Goal: Task Accomplishment & Management: Complete application form

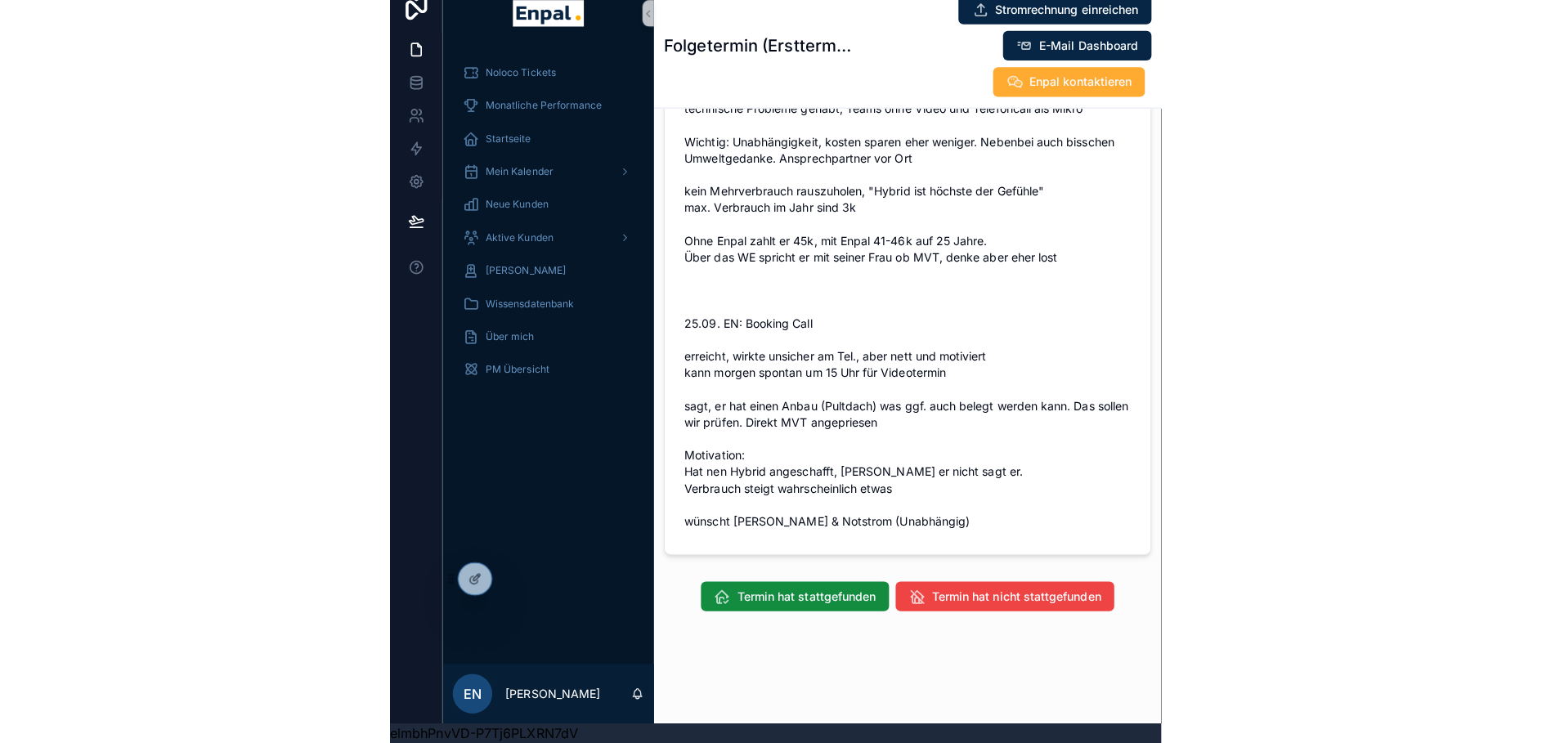
scroll to position [994, 0]
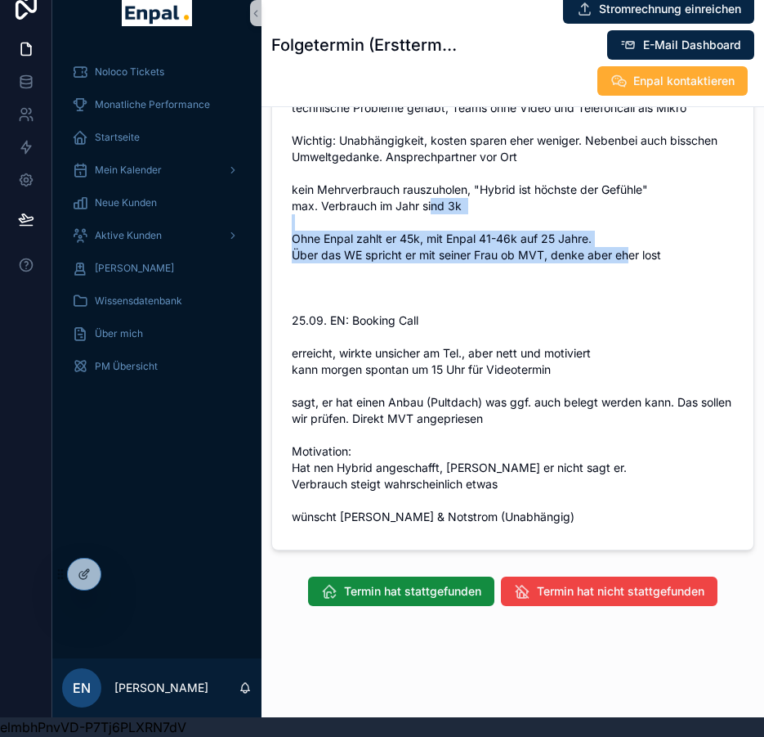
drag, startPoint x: 670, startPoint y: 235, endPoint x: 293, endPoint y: 215, distance: 377.4
click at [293, 215] on span "26.09. EN: SC1 Netter [PERSON_NAME], haben uns super verstanden technische Prob…" at bounding box center [513, 288] width 442 height 474
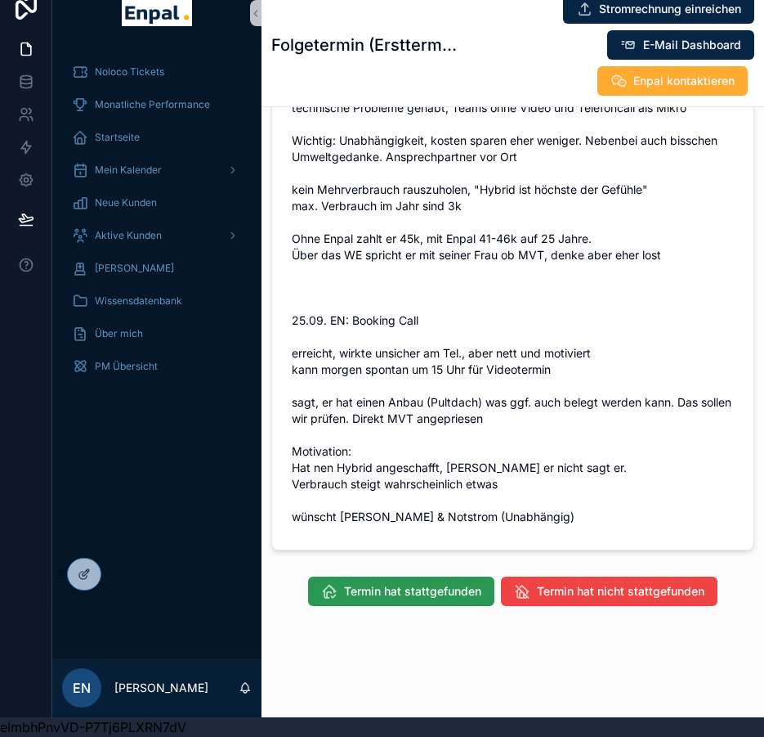
click at [453, 599] on span "Termin hat stattgefunden" at bounding box center [412, 591] width 137 height 16
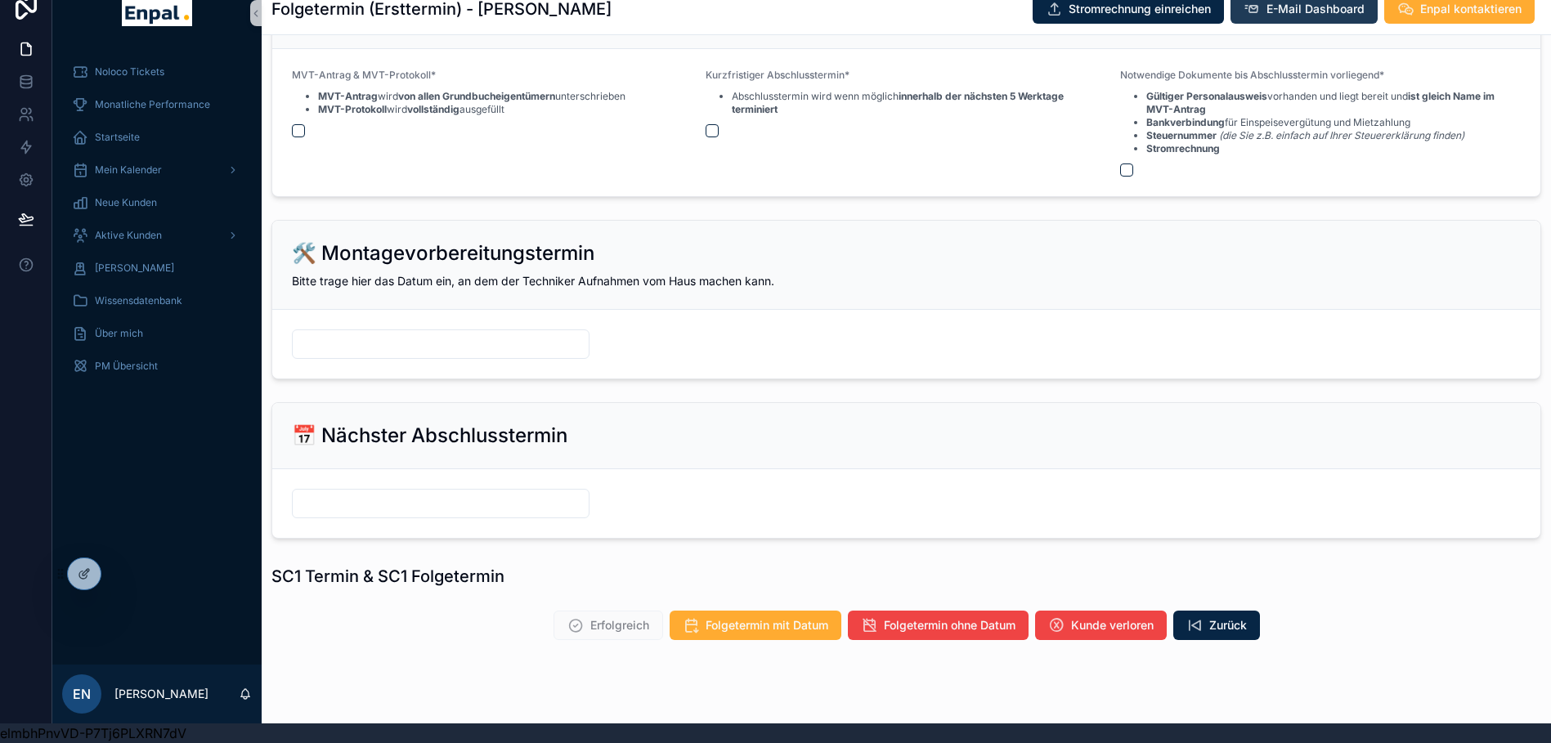
scroll to position [2533, 0]
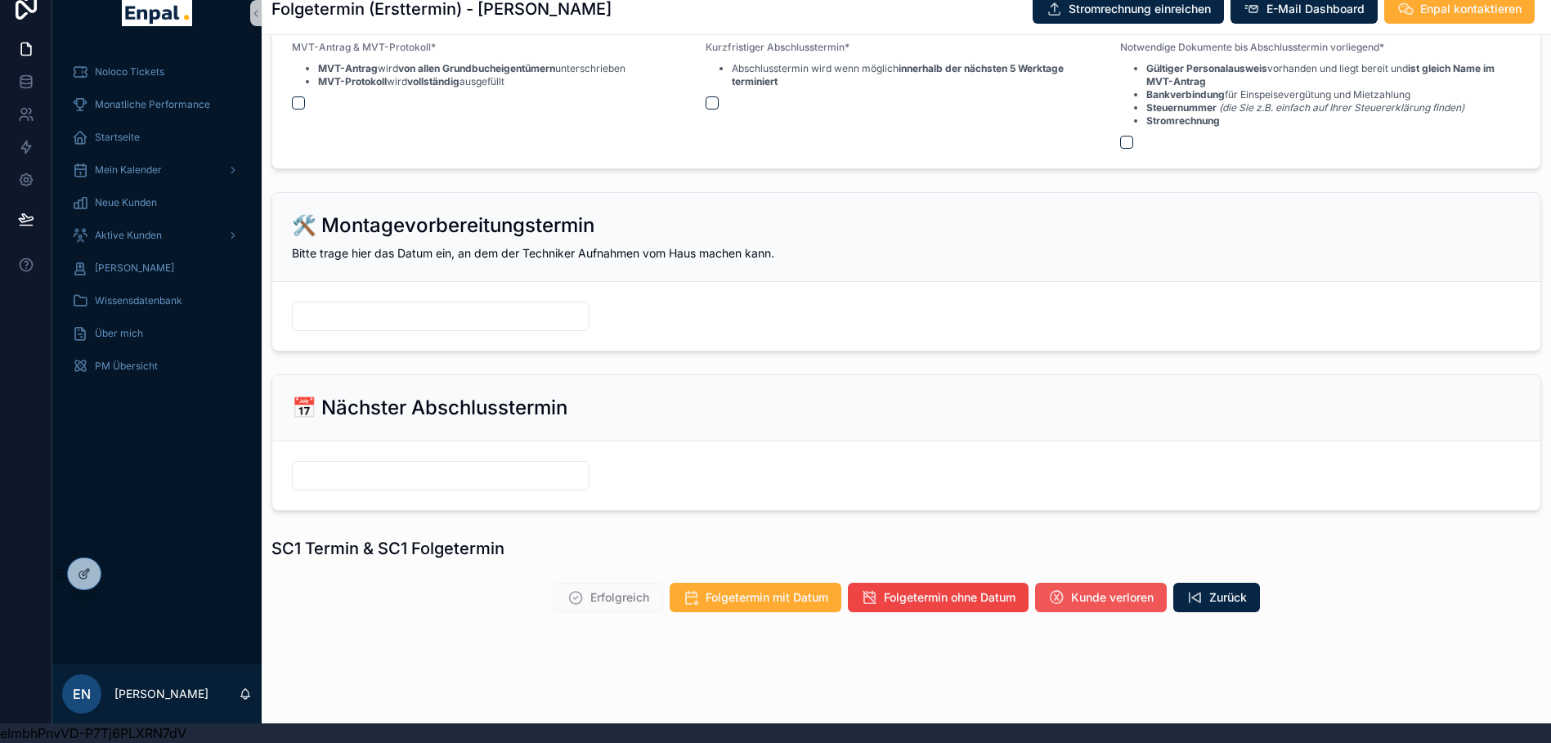
click at [763, 591] on span "Kunde verloren" at bounding box center [1112, 597] width 83 height 16
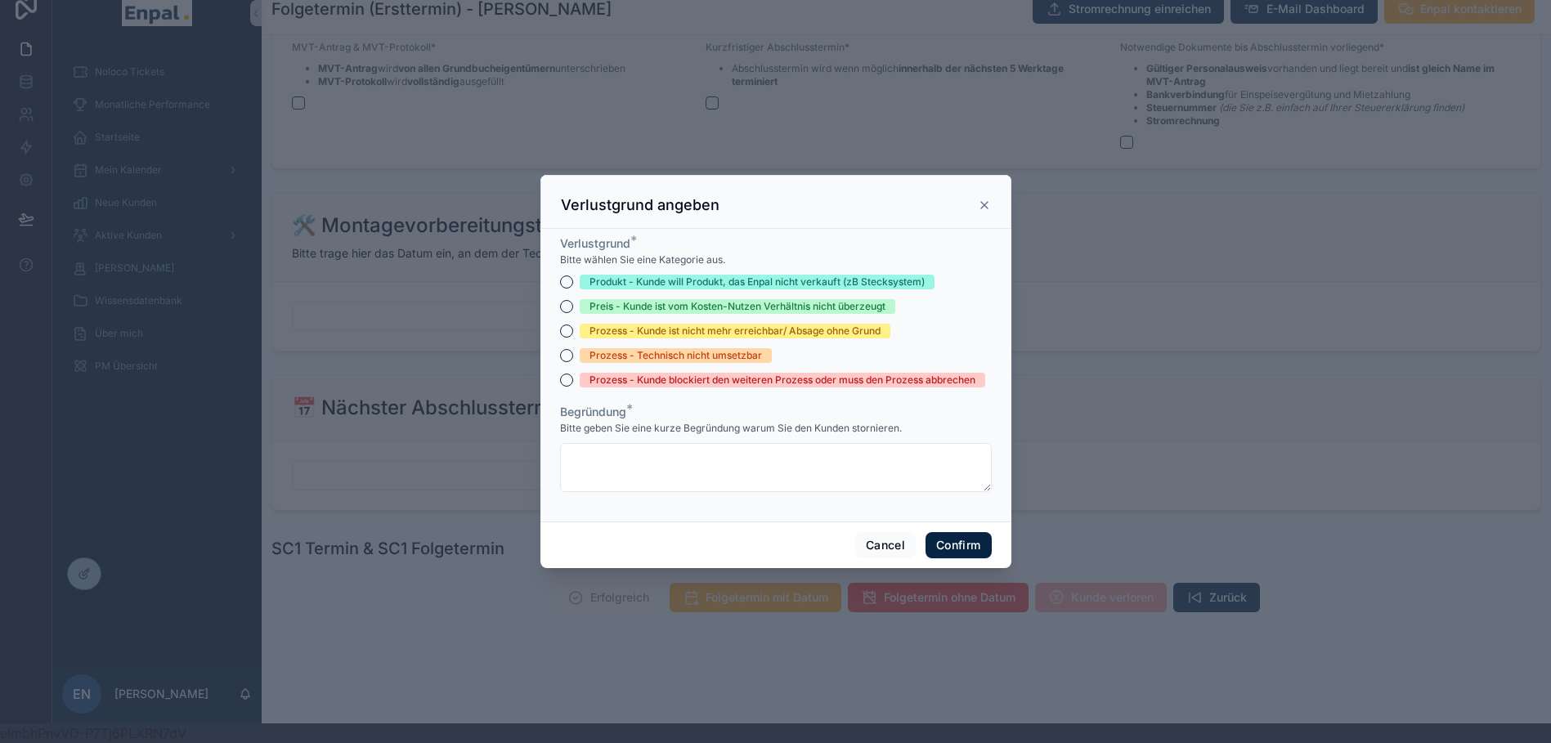
click at [694, 312] on div "Preis - Kunde ist vom Kosten-Nutzen Verhältnis nicht überzeugt" at bounding box center [737, 306] width 296 height 15
click at [573, 312] on button "Preis - Kunde ist vom Kosten-Nutzen Verhältnis nicht überzeugt" at bounding box center [566, 306] width 13 height 13
click at [672, 471] on textarea at bounding box center [776, 467] width 432 height 49
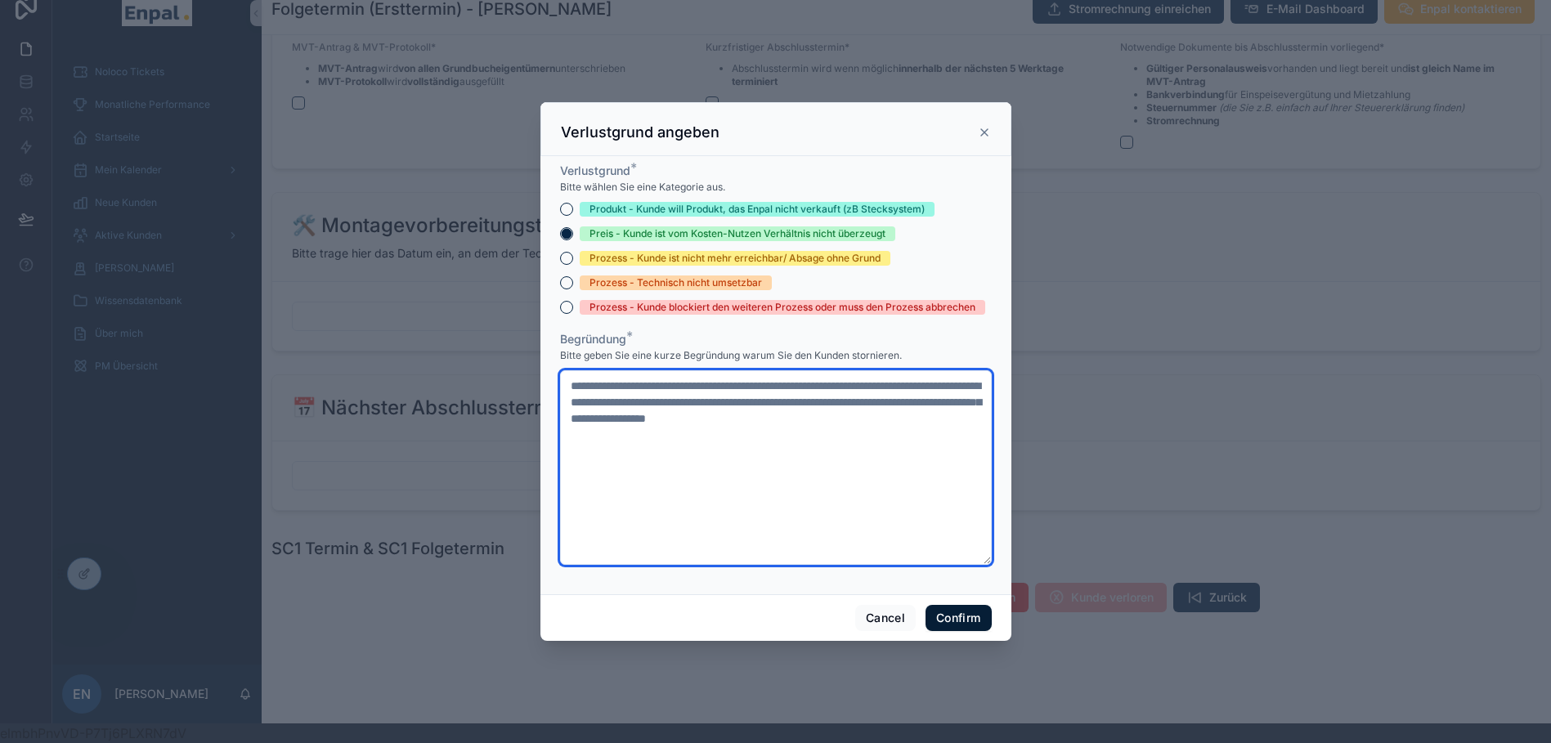
type textarea "**********"
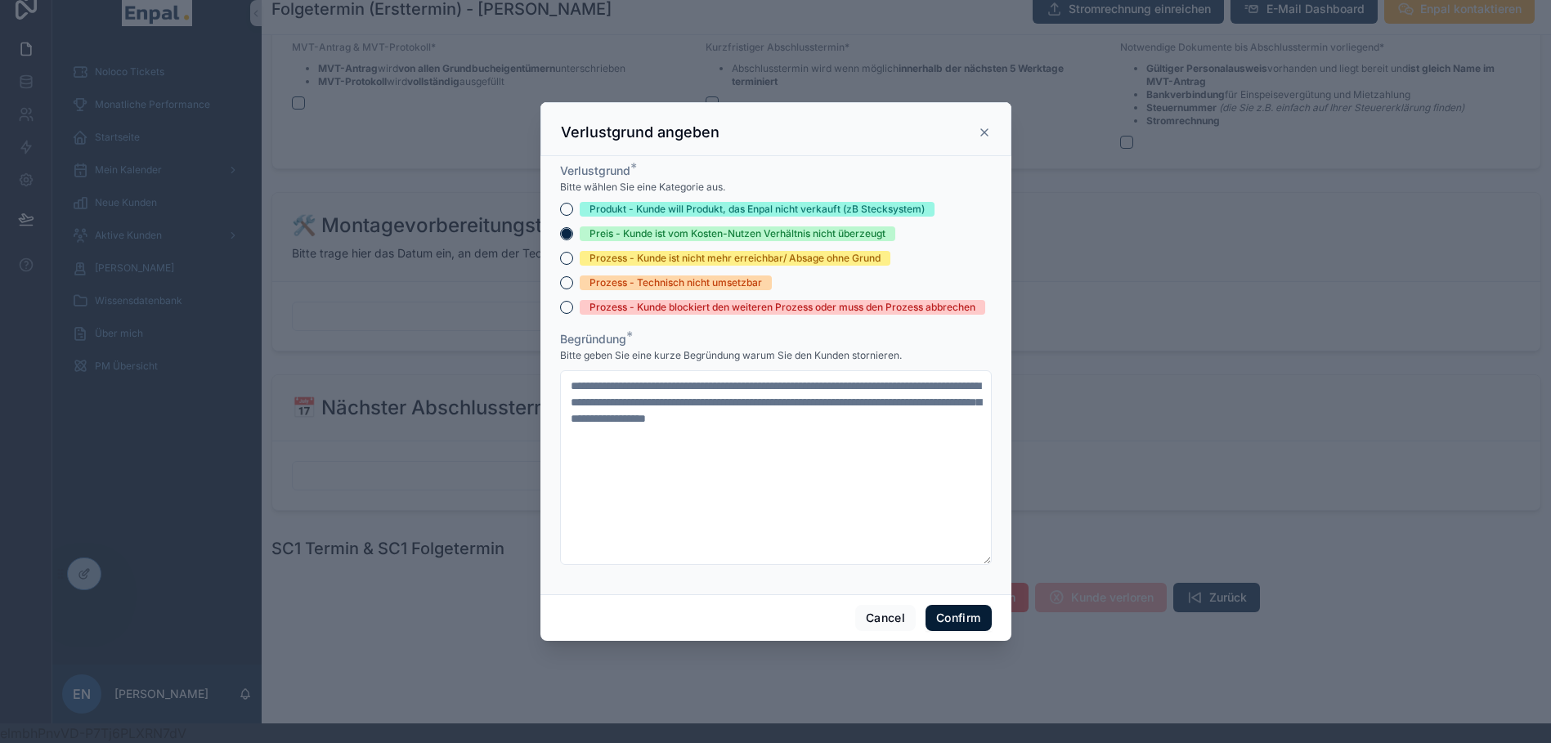
click at [763, 622] on button "Confirm" at bounding box center [957, 618] width 65 height 26
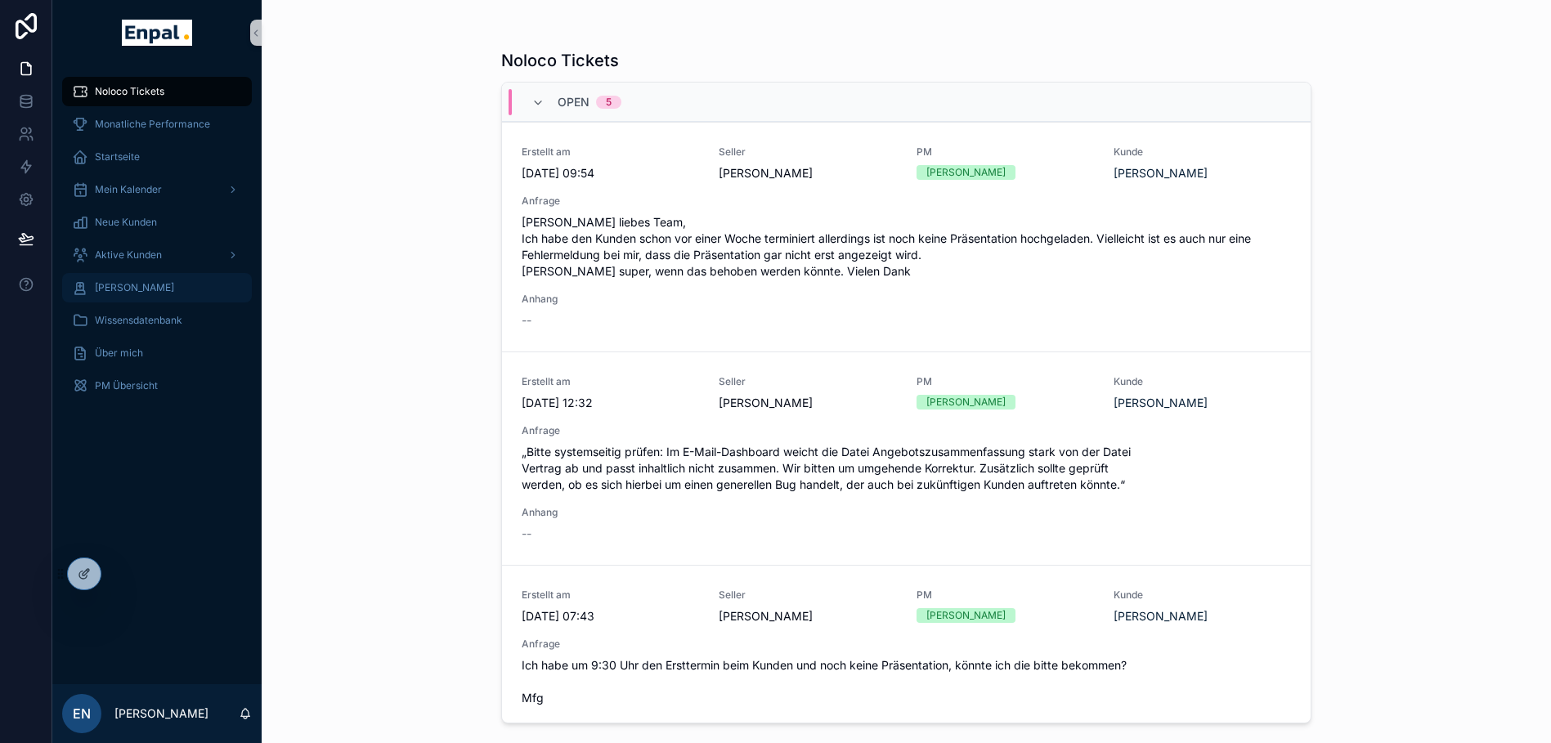
click at [164, 287] on span "[PERSON_NAME]" at bounding box center [134, 287] width 79 height 13
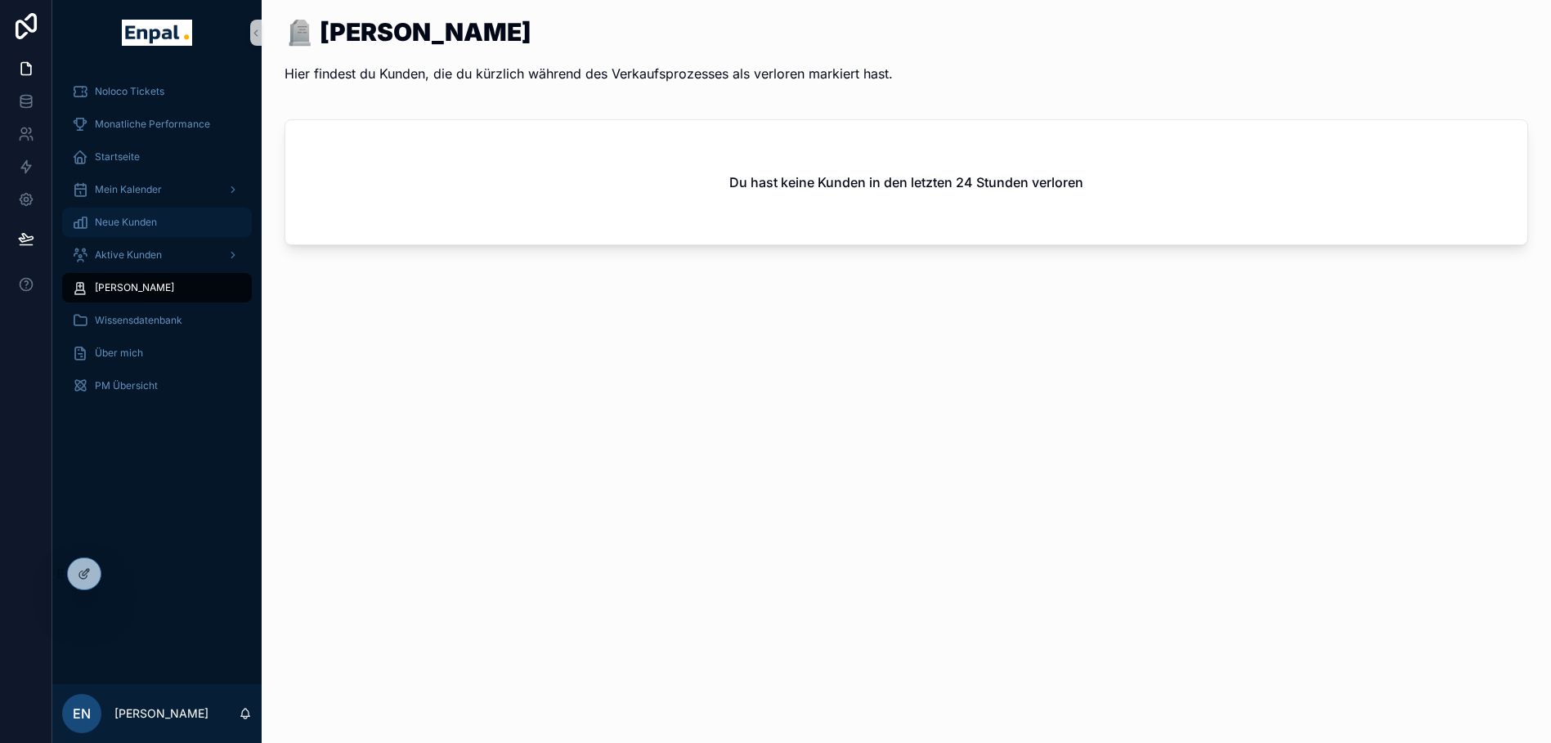
click at [144, 214] on div "Neue Kunden" at bounding box center [157, 222] width 170 height 26
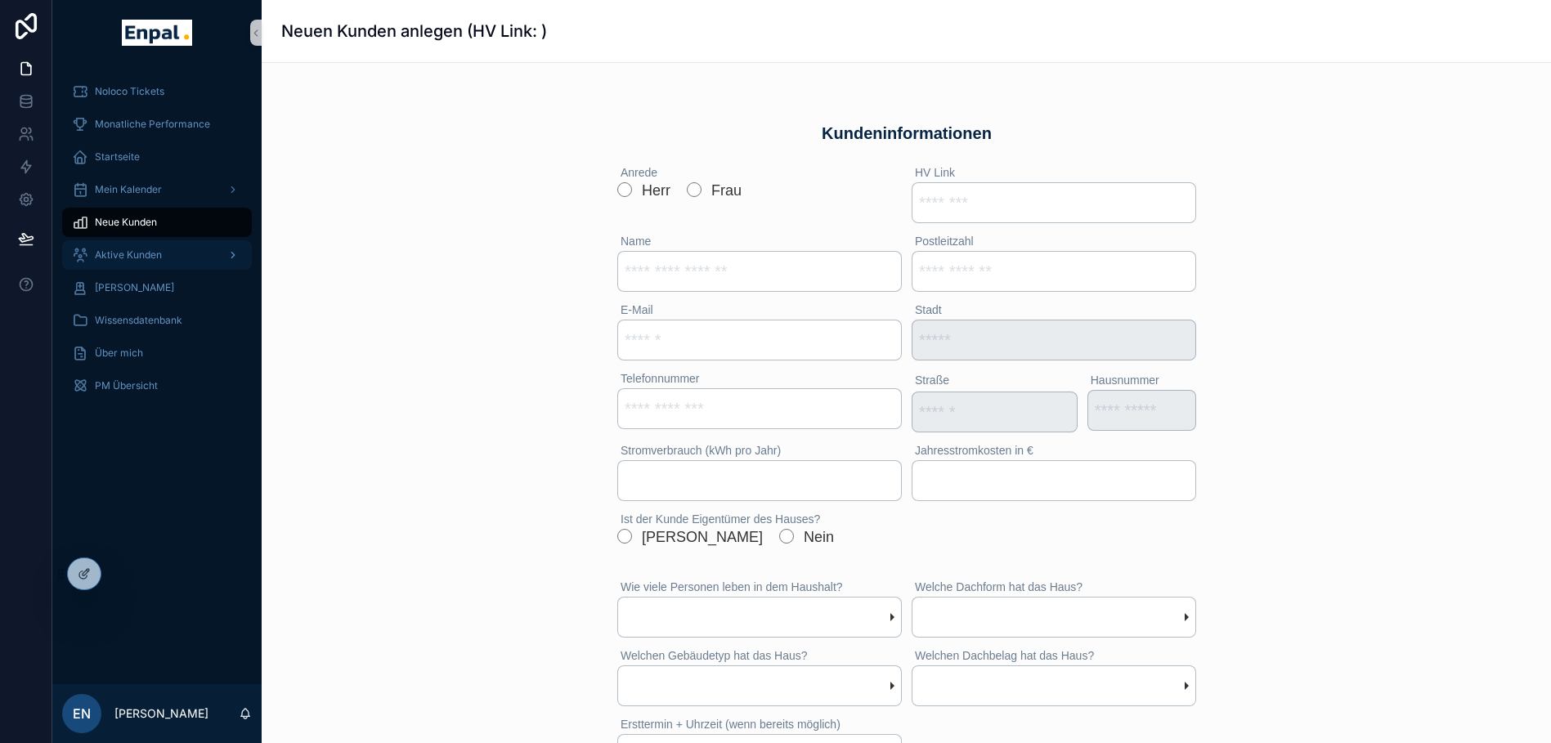
click at [154, 247] on div "Aktive Kunden" at bounding box center [157, 255] width 170 height 26
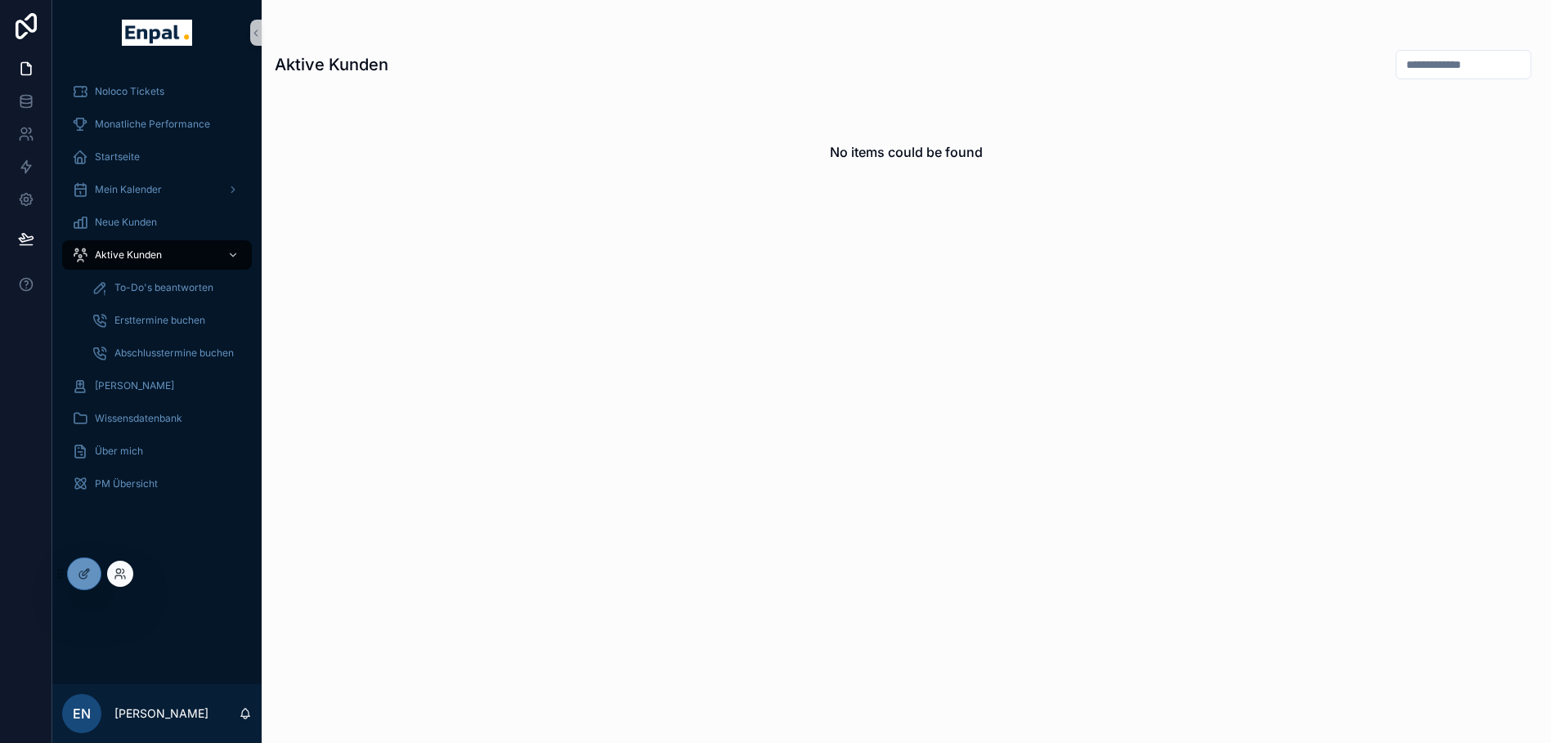
click at [131, 582] on div at bounding box center [117, 574] width 33 height 26
click at [123, 574] on icon at bounding box center [120, 573] width 13 height 13
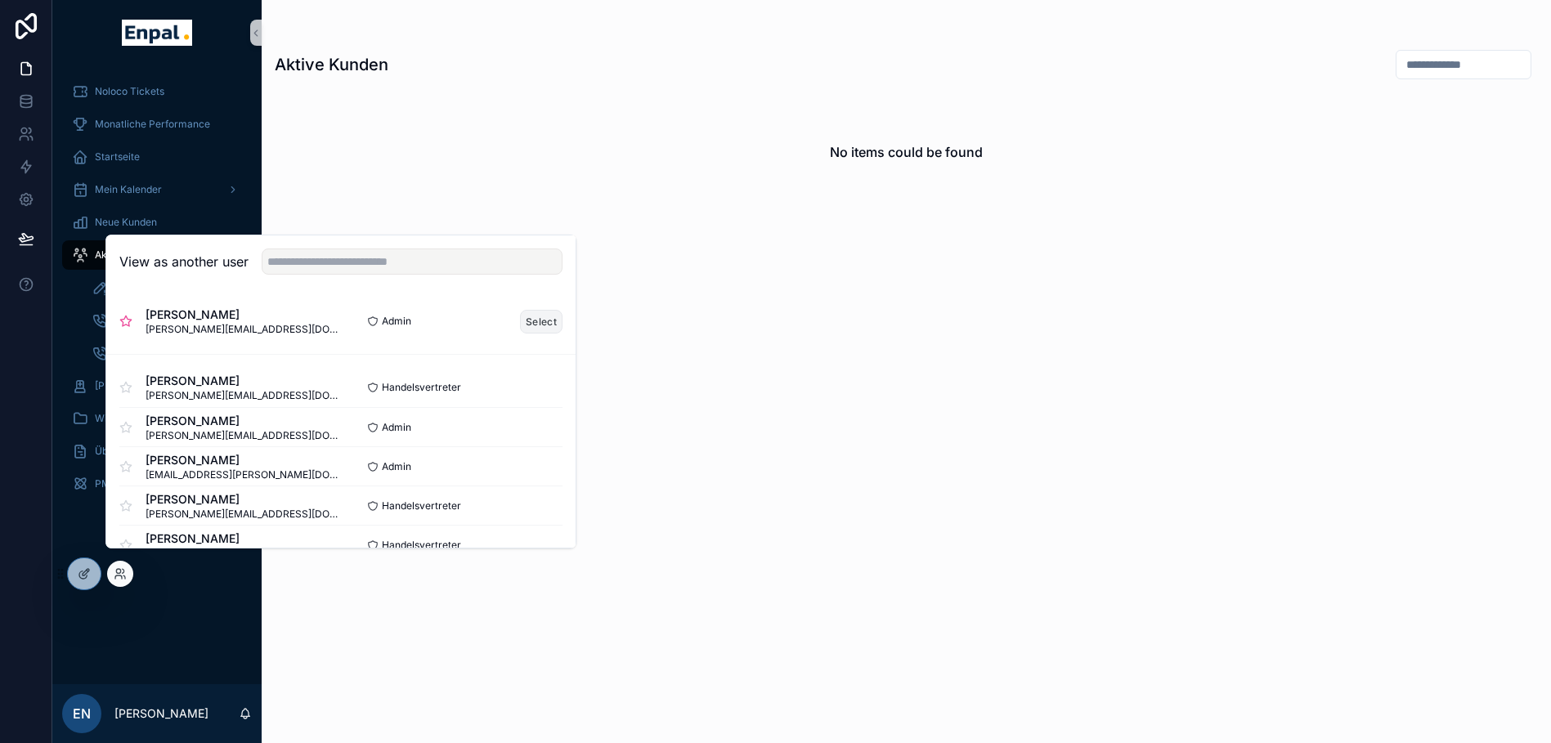
click at [527, 334] on button "Select" at bounding box center [541, 322] width 43 height 24
